Goal: Check status: Check status

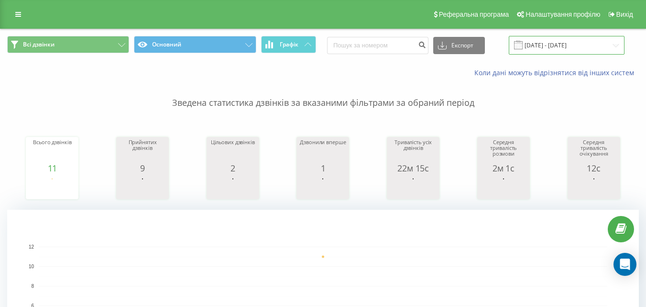
drag, startPoint x: 0, startPoint y: 0, endPoint x: 590, endPoint y: 47, distance: 591.8
click at [590, 47] on input "[DATE] - [DATE]" at bounding box center [567, 45] width 116 height 19
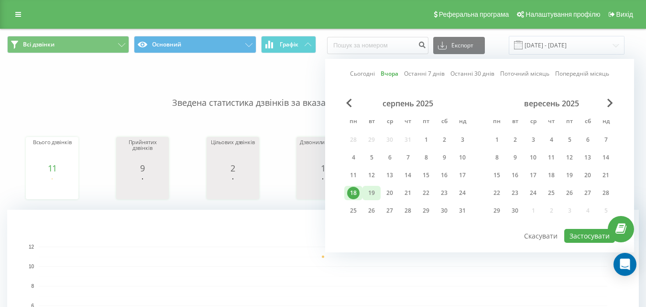
click at [371, 194] on div "19" at bounding box center [372, 193] width 12 height 12
click at [579, 234] on button "Застосувати" at bounding box center [590, 236] width 51 height 14
type input "[DATE] - [DATE]"
